Goal: Complete application form: Complete application form

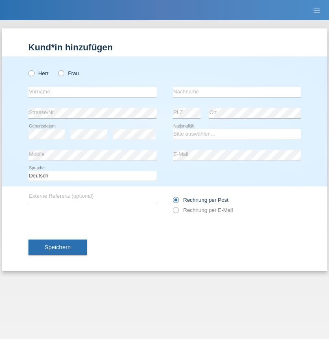
radio input "true"
click at [92, 92] on input "text" at bounding box center [92, 92] width 128 height 10
type input "Bilalli"
click at [237, 92] on input "text" at bounding box center [237, 92] width 128 height 10
type input "Milazim"
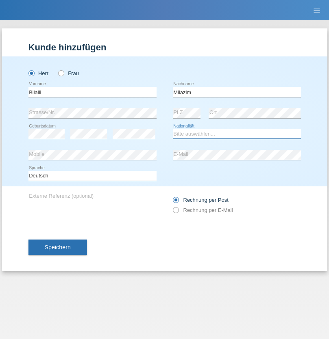
select select "XK"
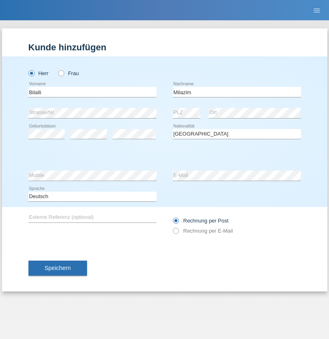
select select "C"
select select "20"
select select "11"
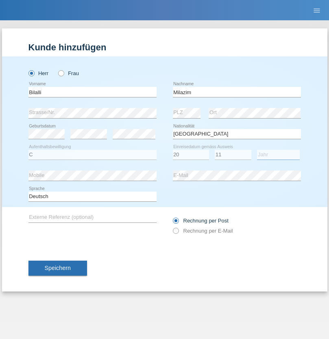
select select "1968"
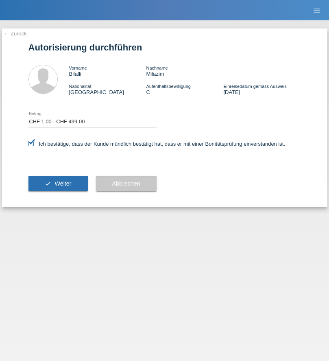
select select "1"
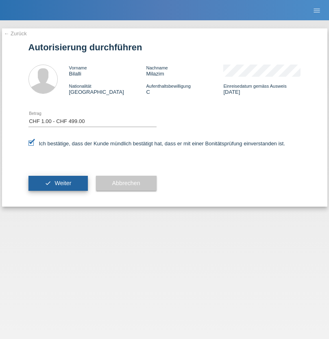
click at [58, 183] on span "Weiter" at bounding box center [62, 183] width 17 height 7
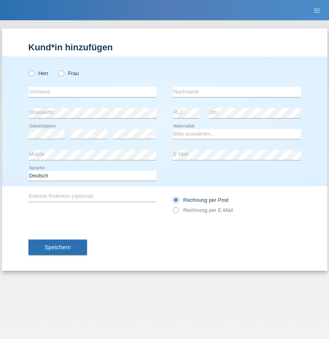
radio input "true"
click at [92, 92] on input "text" at bounding box center [92, 92] width 128 height 10
type input "Milena"
click at [237, 92] on input "text" at bounding box center [237, 92] width 128 height 10
type input "ragonesi"
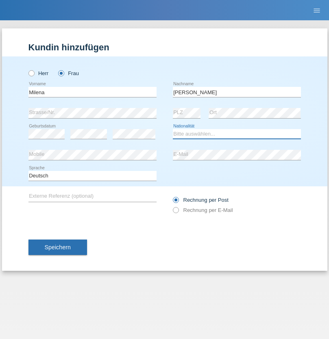
select select "CH"
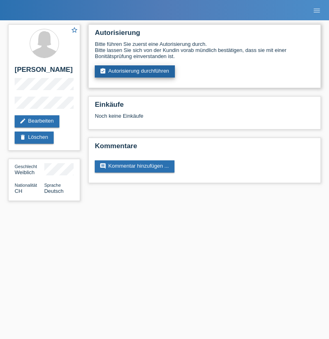
click at [135, 72] on link "assignment_turned_in Autorisierung durchführen" at bounding box center [135, 71] width 80 height 12
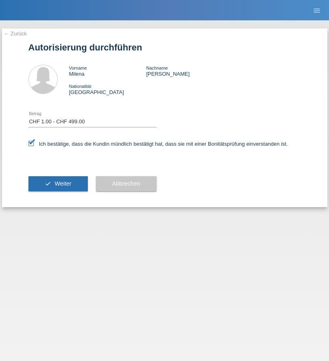
select select "1"
click at [58, 183] on span "Weiter" at bounding box center [62, 183] width 17 height 7
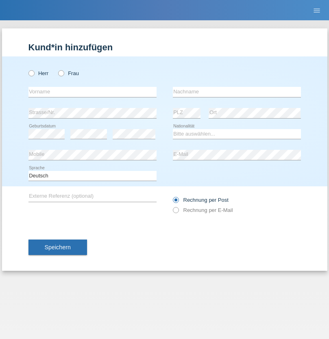
radio input "true"
click at [92, 92] on input "text" at bounding box center [92, 92] width 128 height 10
type input "Caicedo Medina"
click at [237, 92] on input "text" at bounding box center [237, 92] width 128 height 10
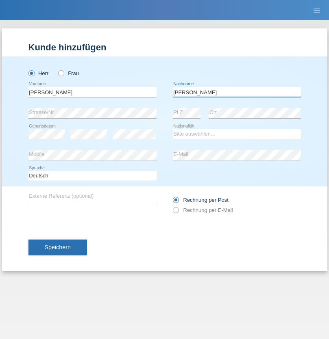
type input "Marlon"
select select "ES"
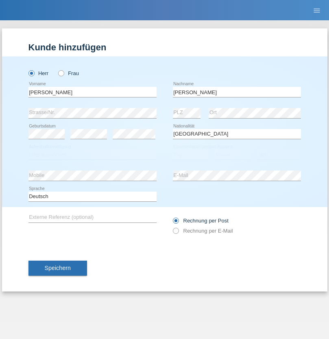
select select "C"
select select "25"
select select "03"
select select "2021"
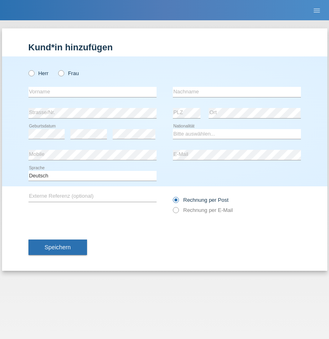
radio input "true"
click at [92, 92] on input "text" at bounding box center [92, 92] width 128 height 10
type input "firat"
click at [237, 92] on input "text" at bounding box center [237, 92] width 128 height 10
type input "kara"
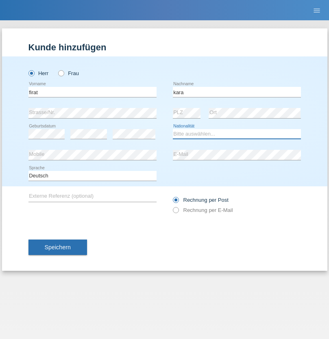
select select "CH"
